Goal: Find specific page/section: Find specific page/section

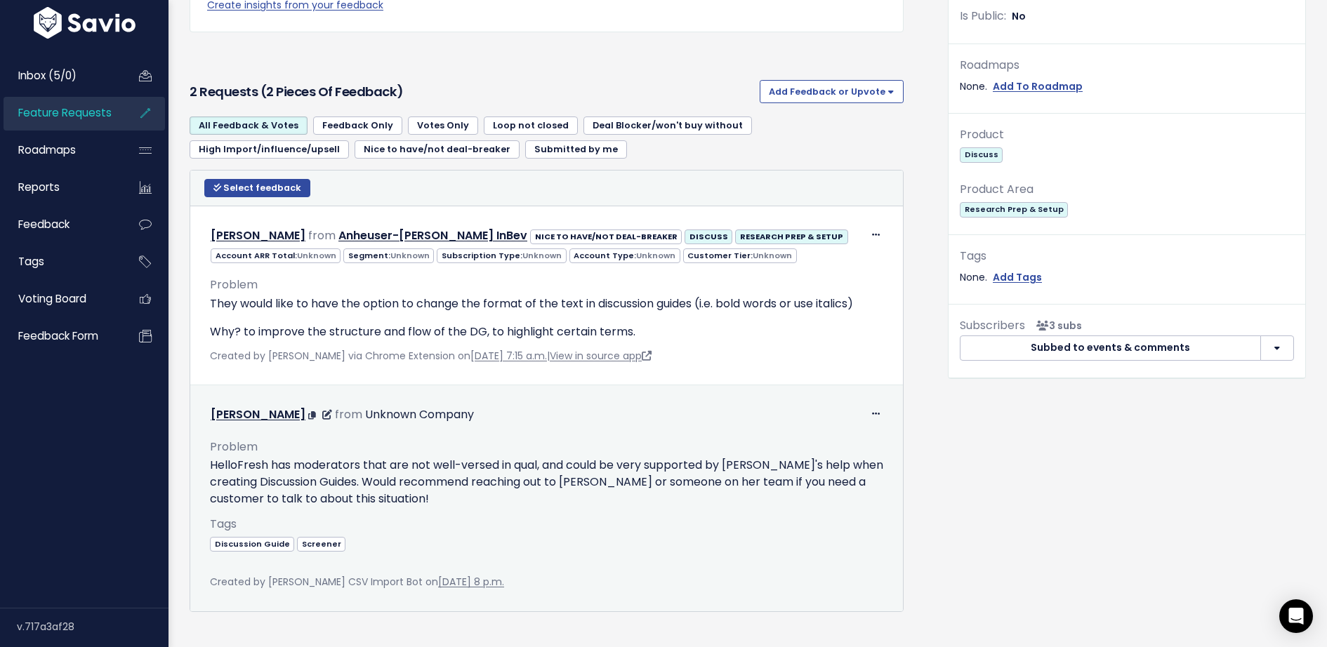
scroll to position [427, 0]
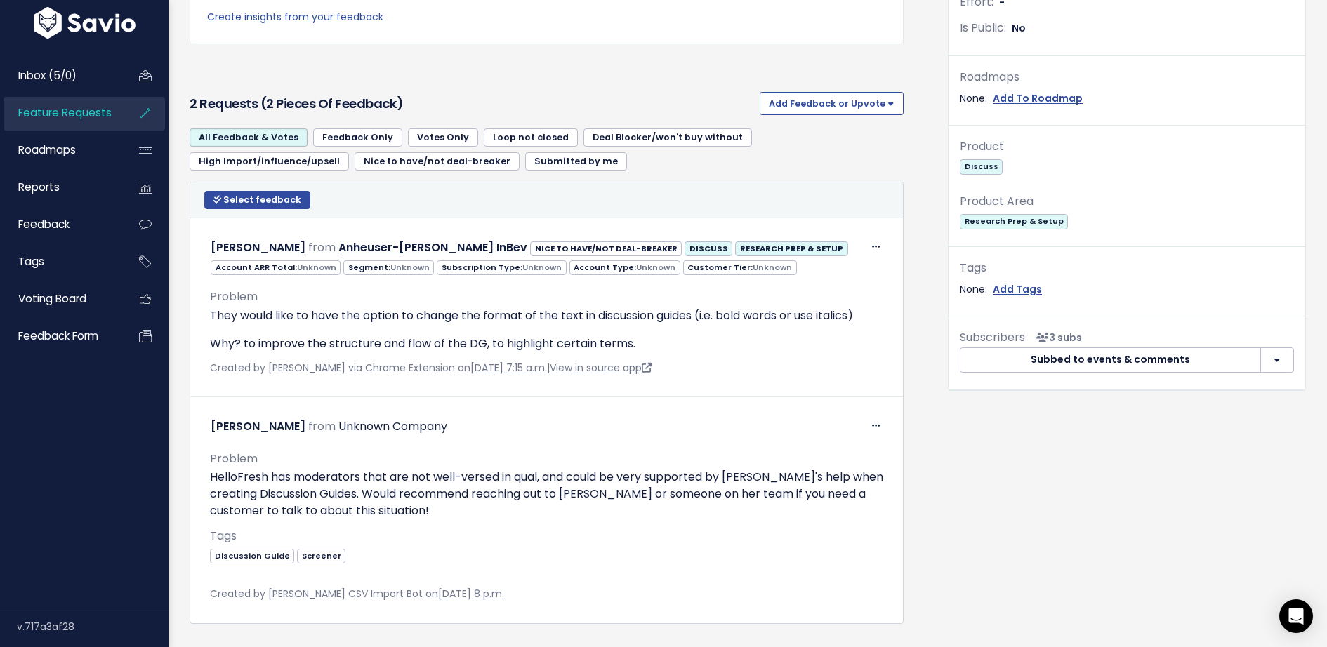
click at [107, 23] on img at bounding box center [84, 23] width 109 height 32
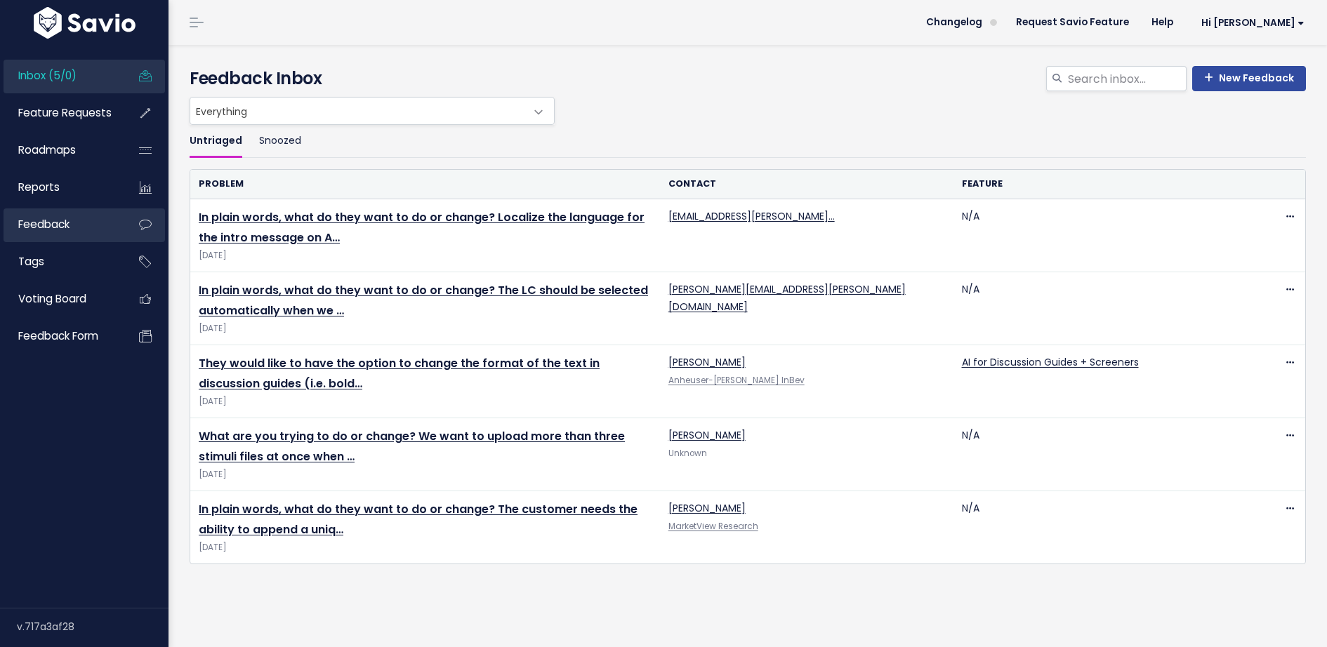
click at [69, 227] on span "Feedback" at bounding box center [43, 224] width 51 height 15
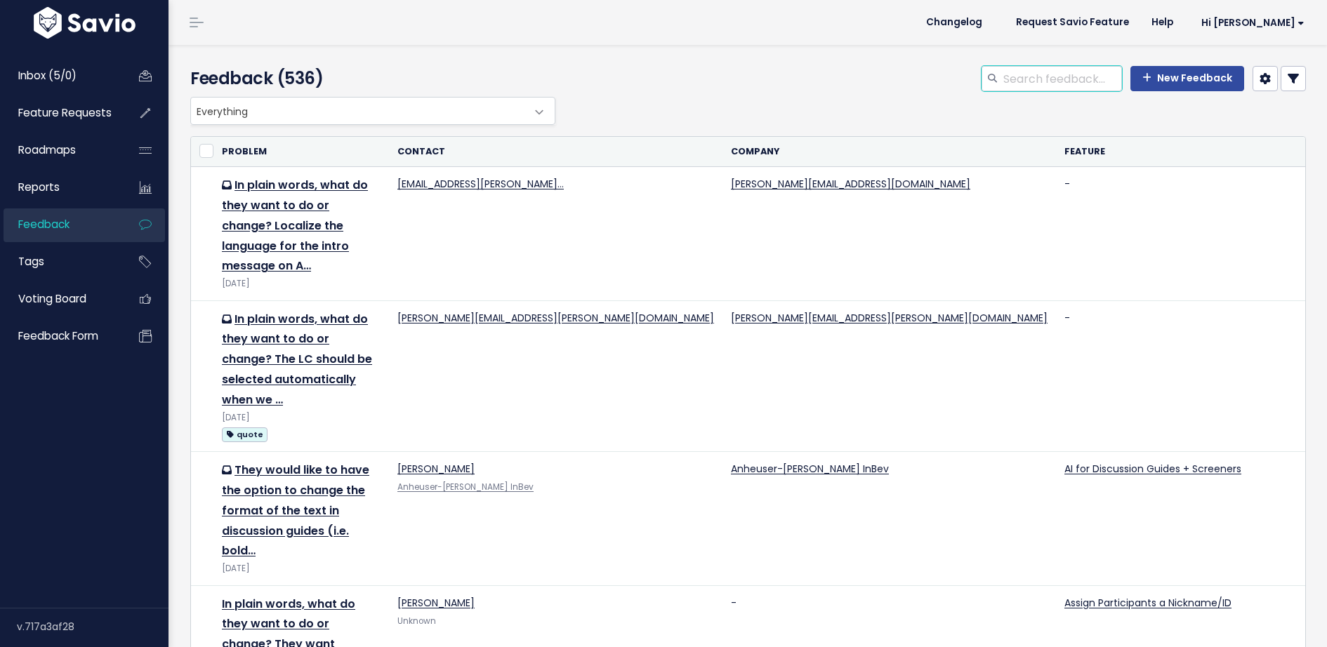
click at [1063, 76] on input "search" at bounding box center [1062, 78] width 120 height 25
type input "activity build"
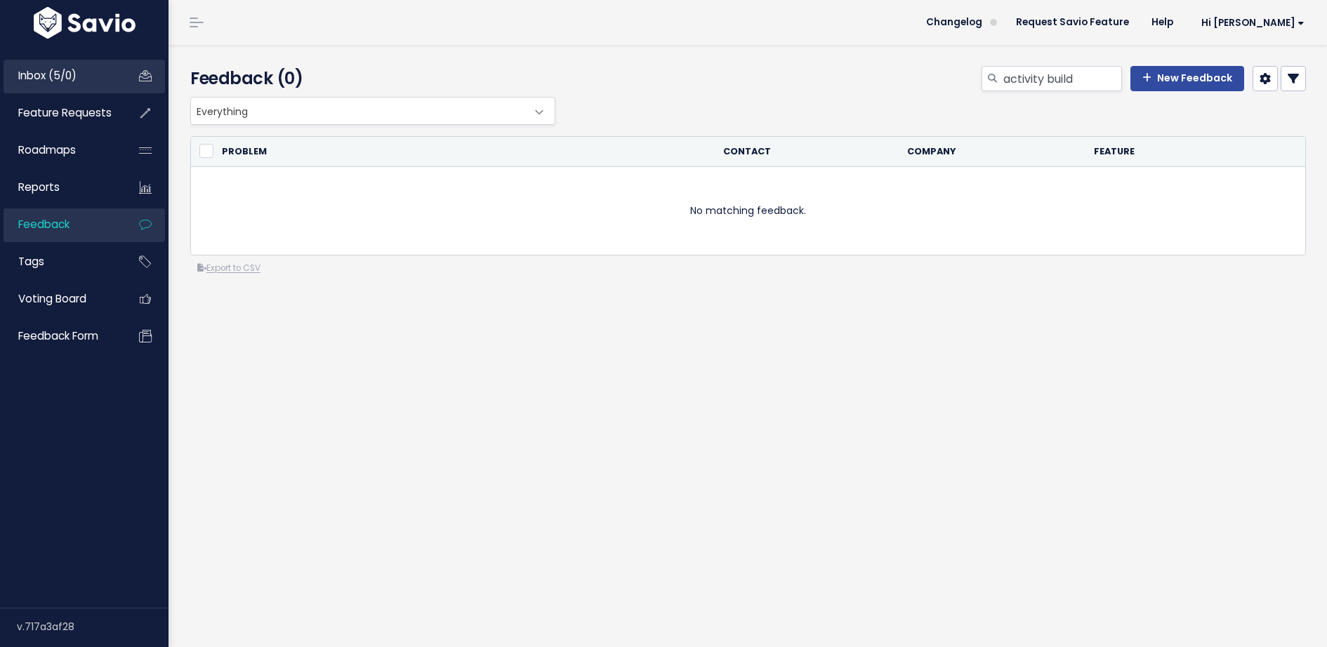
click at [67, 74] on span "Inbox (5/0)" at bounding box center [47, 75] width 58 height 15
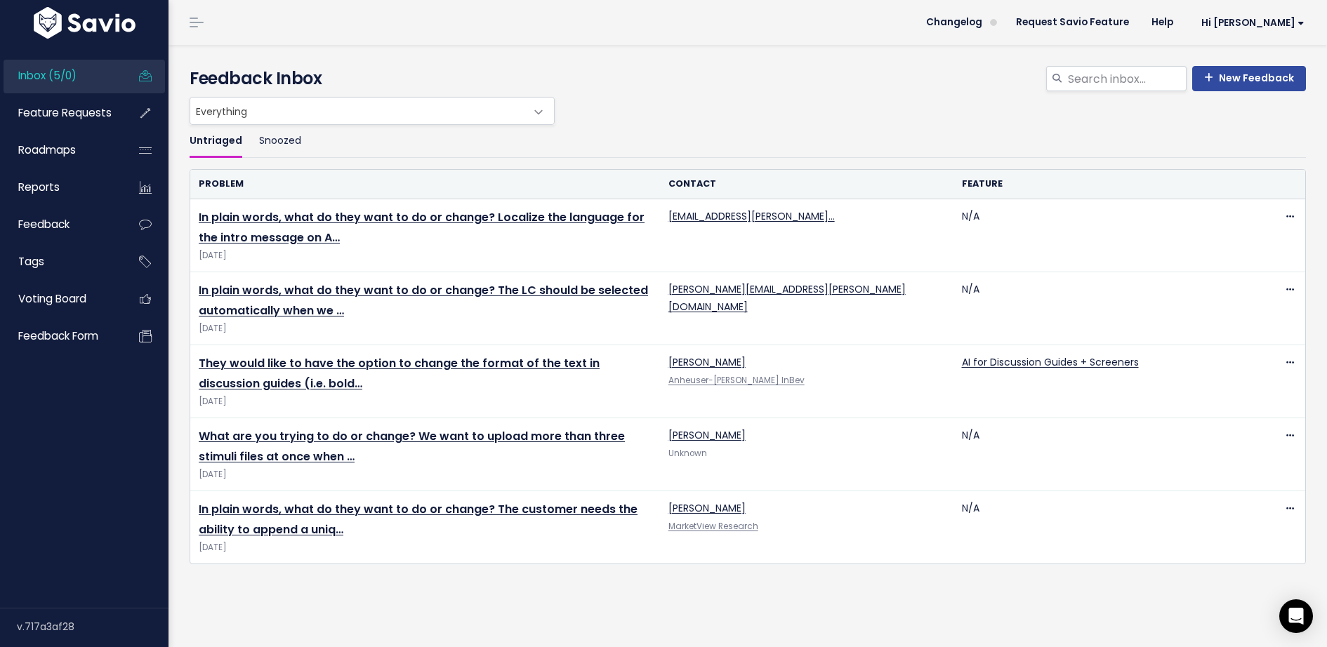
click at [475, 36] on header "Changelog Request Savio Feature Help Hi Cristina Vault Settings My Settings Int…" at bounding box center [747, 22] width 1158 height 45
